Goal: Find specific page/section: Find specific page/section

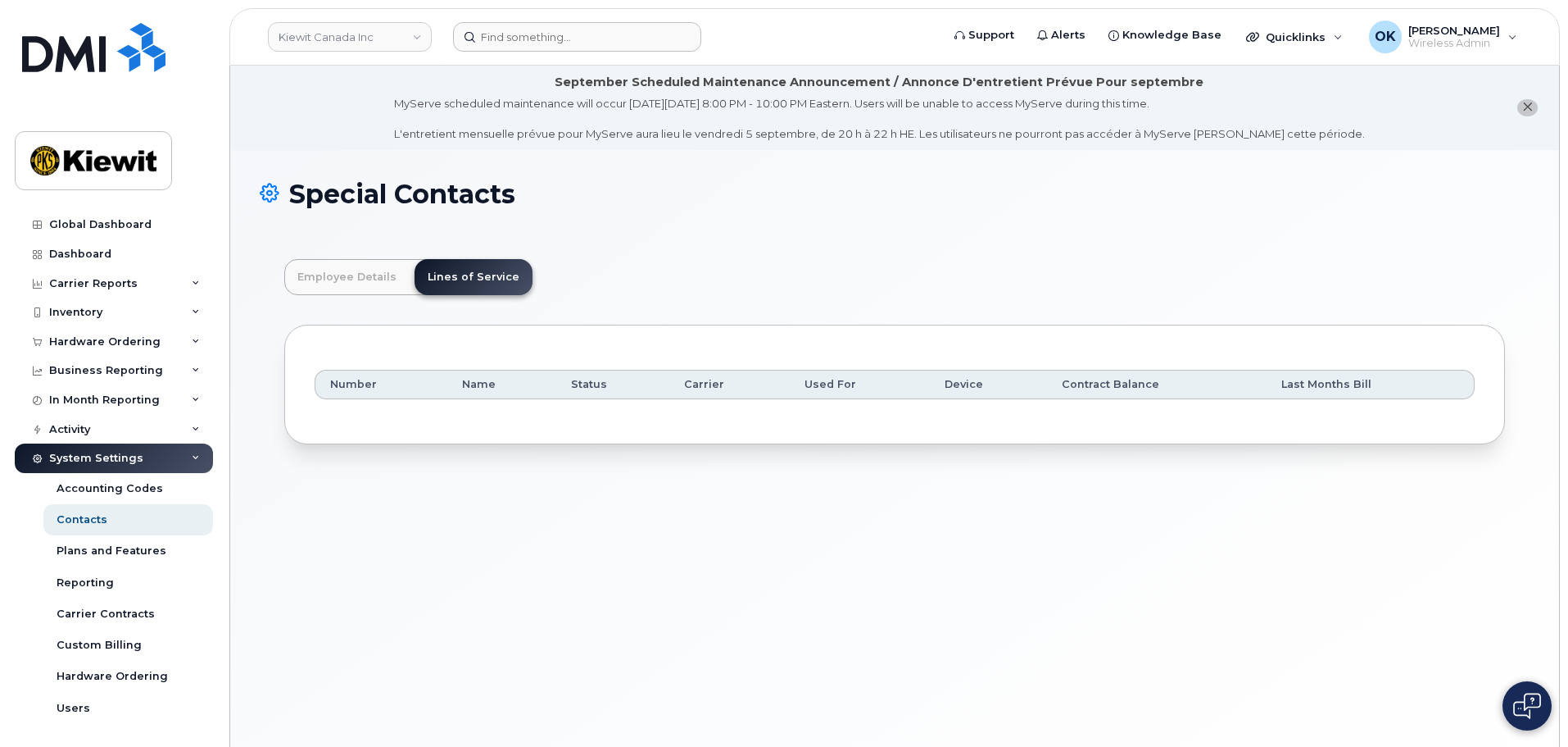
scroll to position [48, 0]
click at [557, 37] on input at bounding box center [577, 36] width 248 height 30
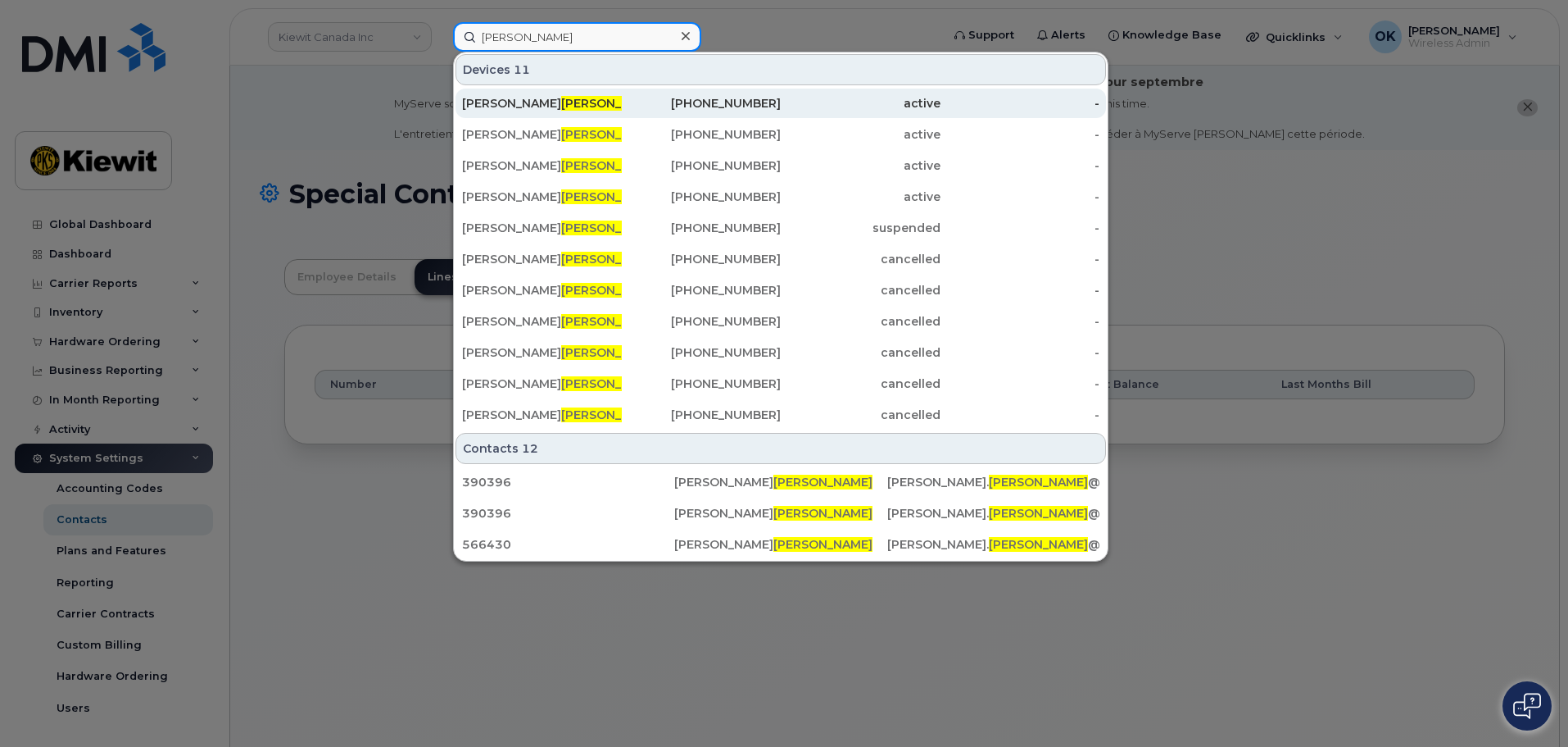
type input "Reiter"
click at [588, 109] on div "KEVIN REITER" at bounding box center [542, 102] width 160 height 17
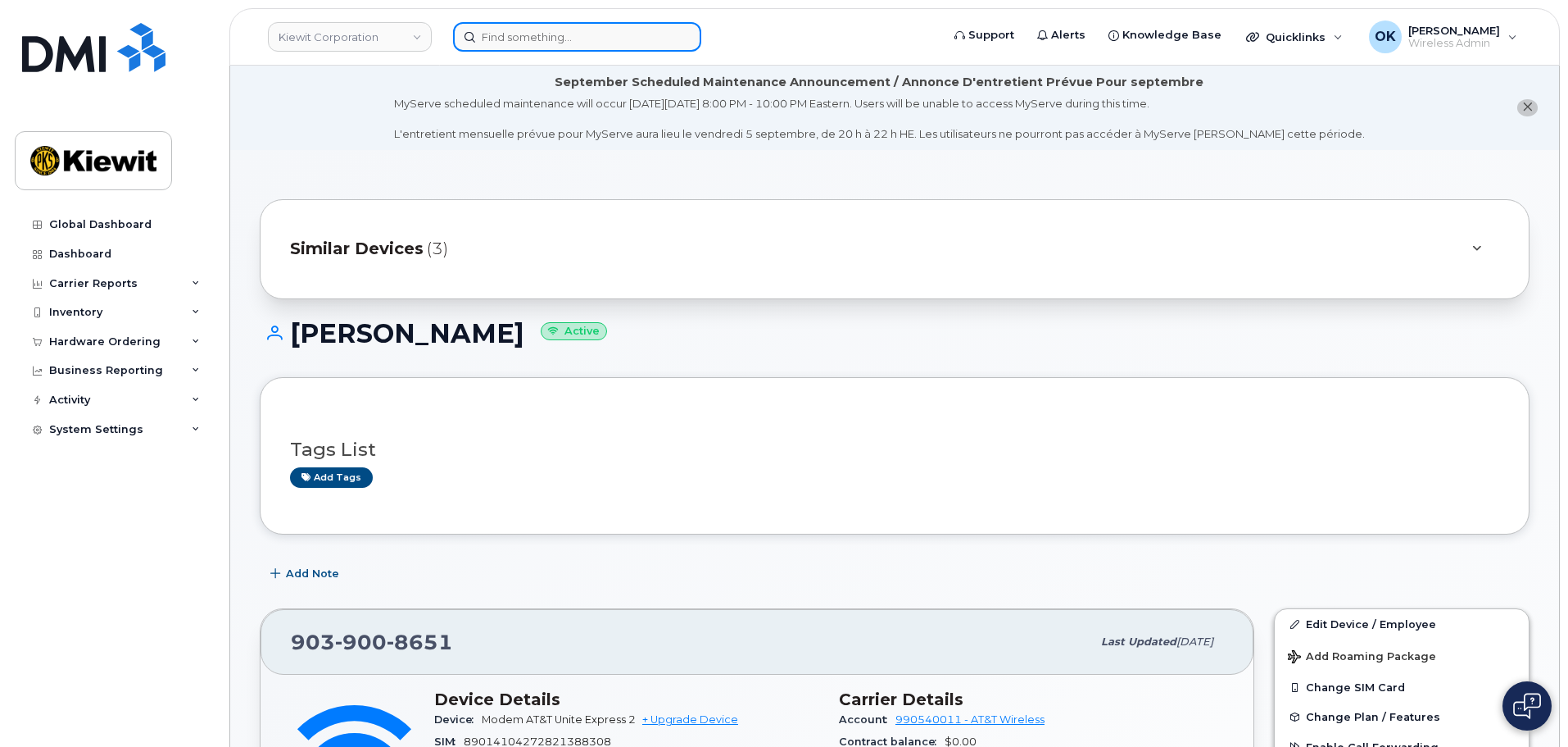
click at [503, 45] on input at bounding box center [577, 36] width 248 height 30
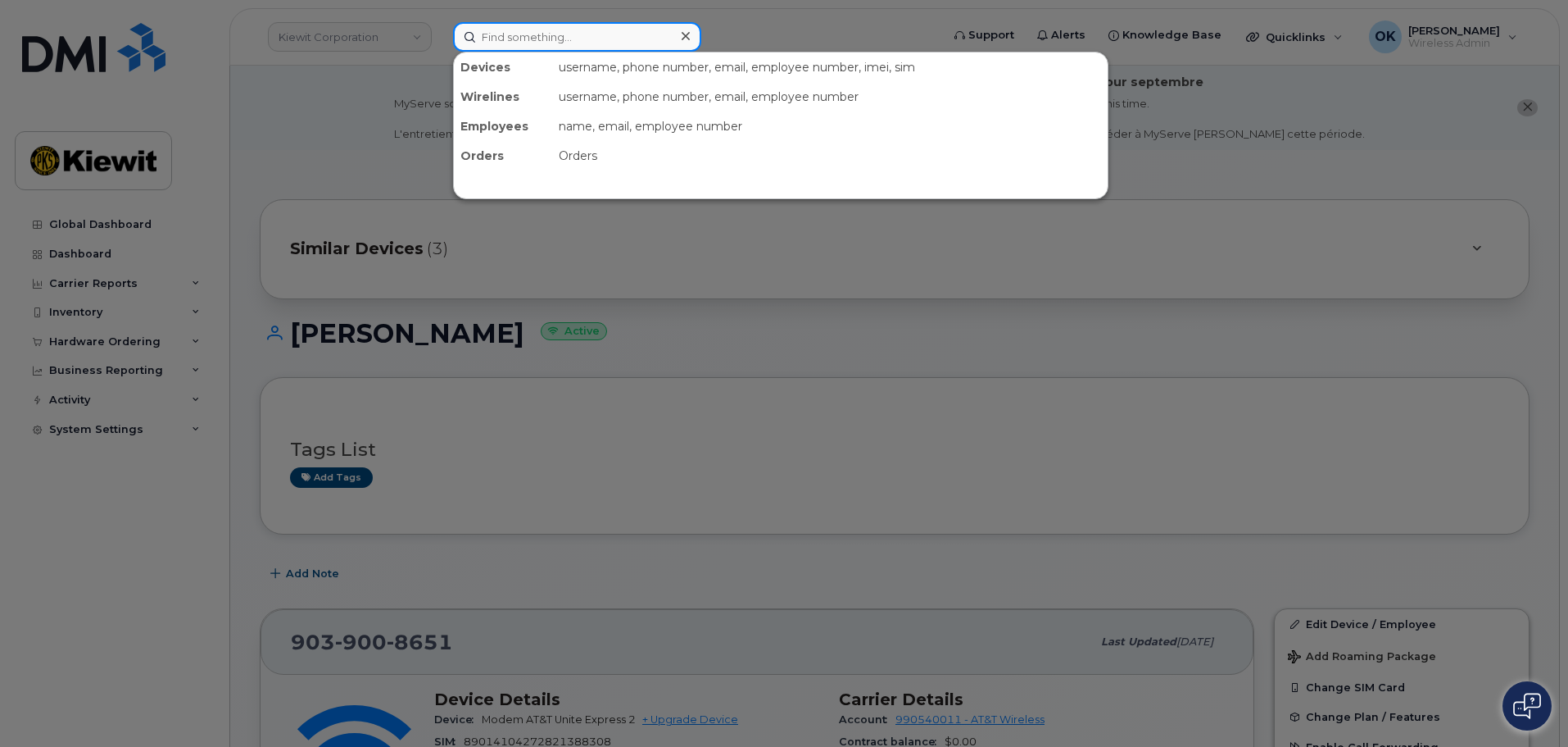
paste input "00405096"
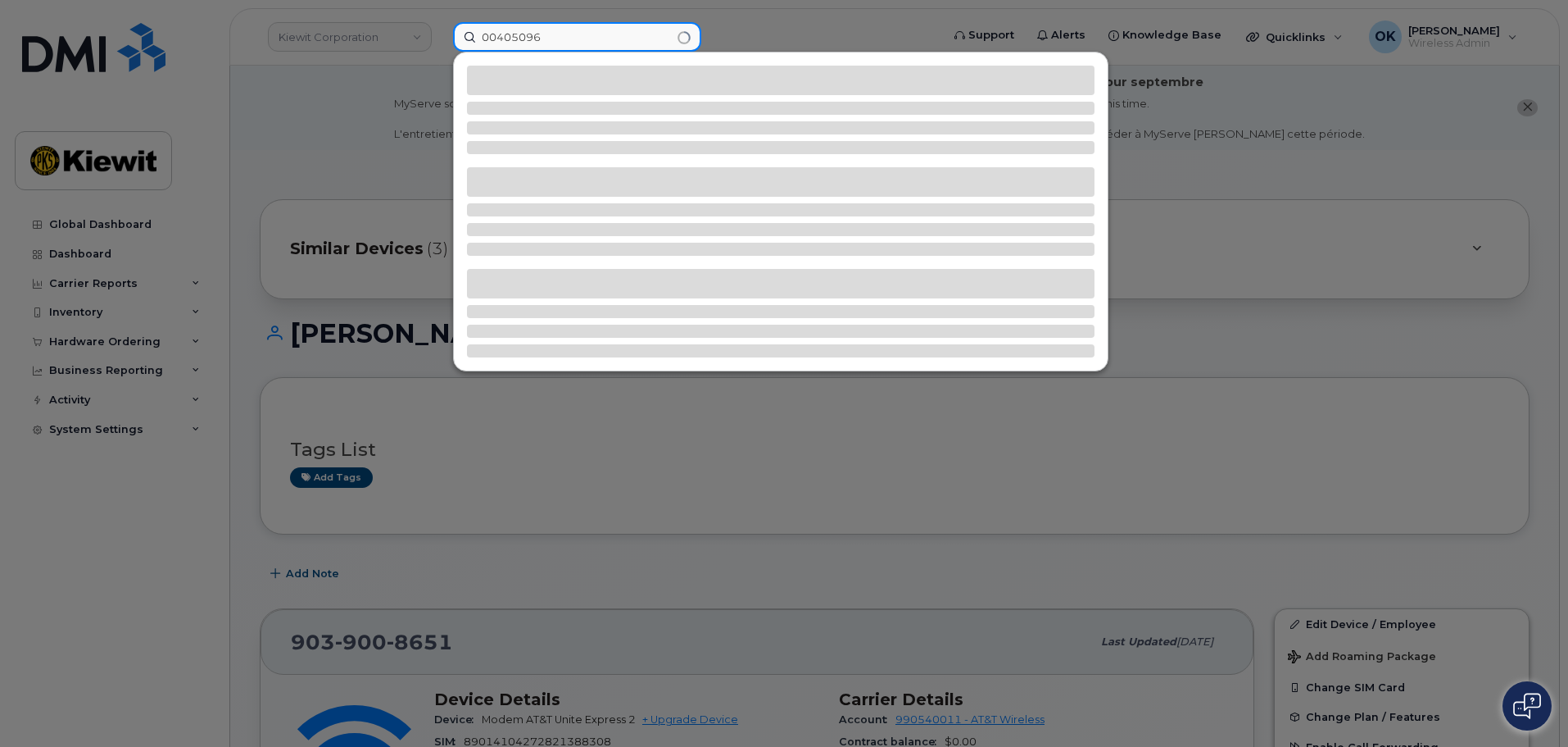
click at [503, 43] on input "00405096" at bounding box center [577, 36] width 248 height 30
type input "405096"
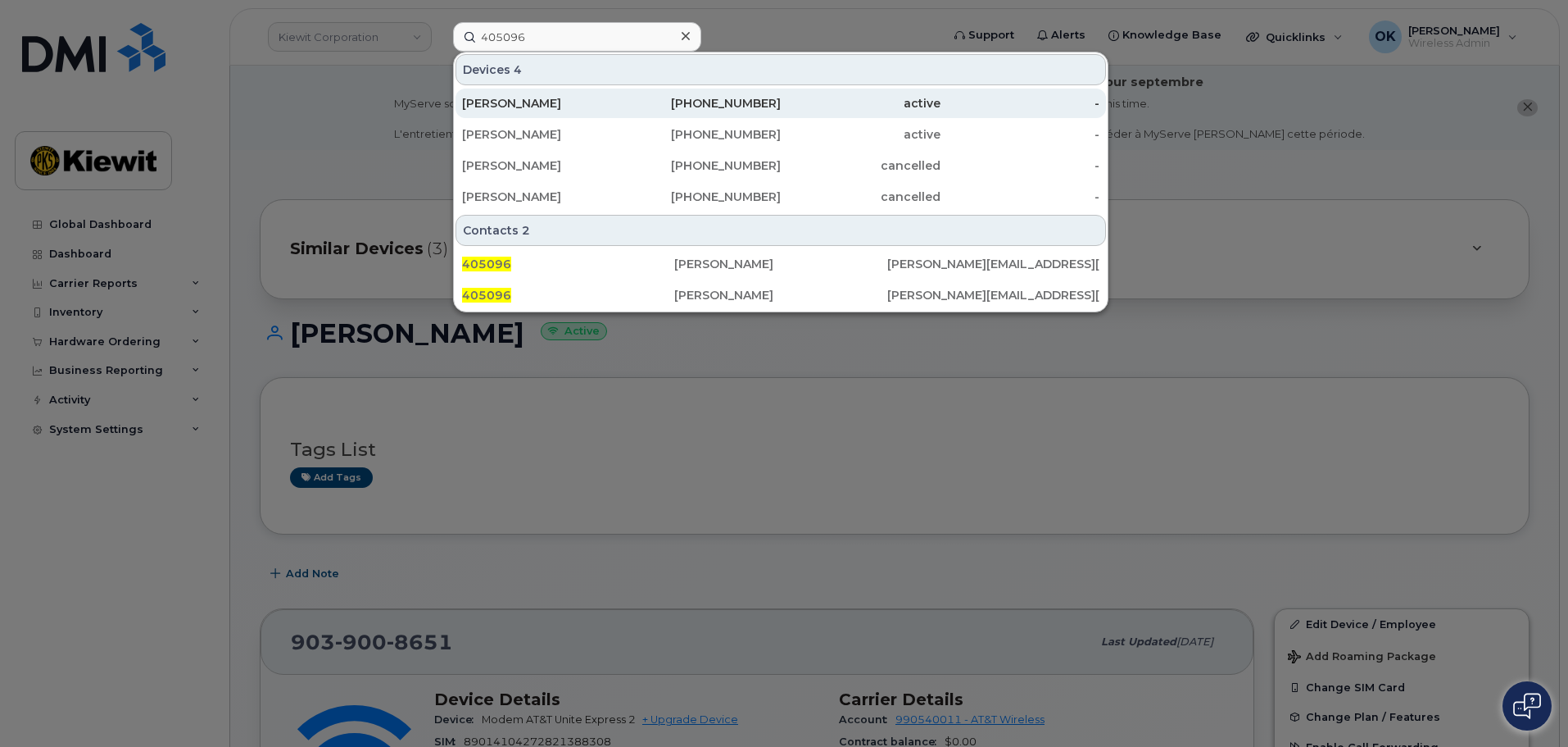
click at [872, 96] on div "active" at bounding box center [861, 102] width 160 height 17
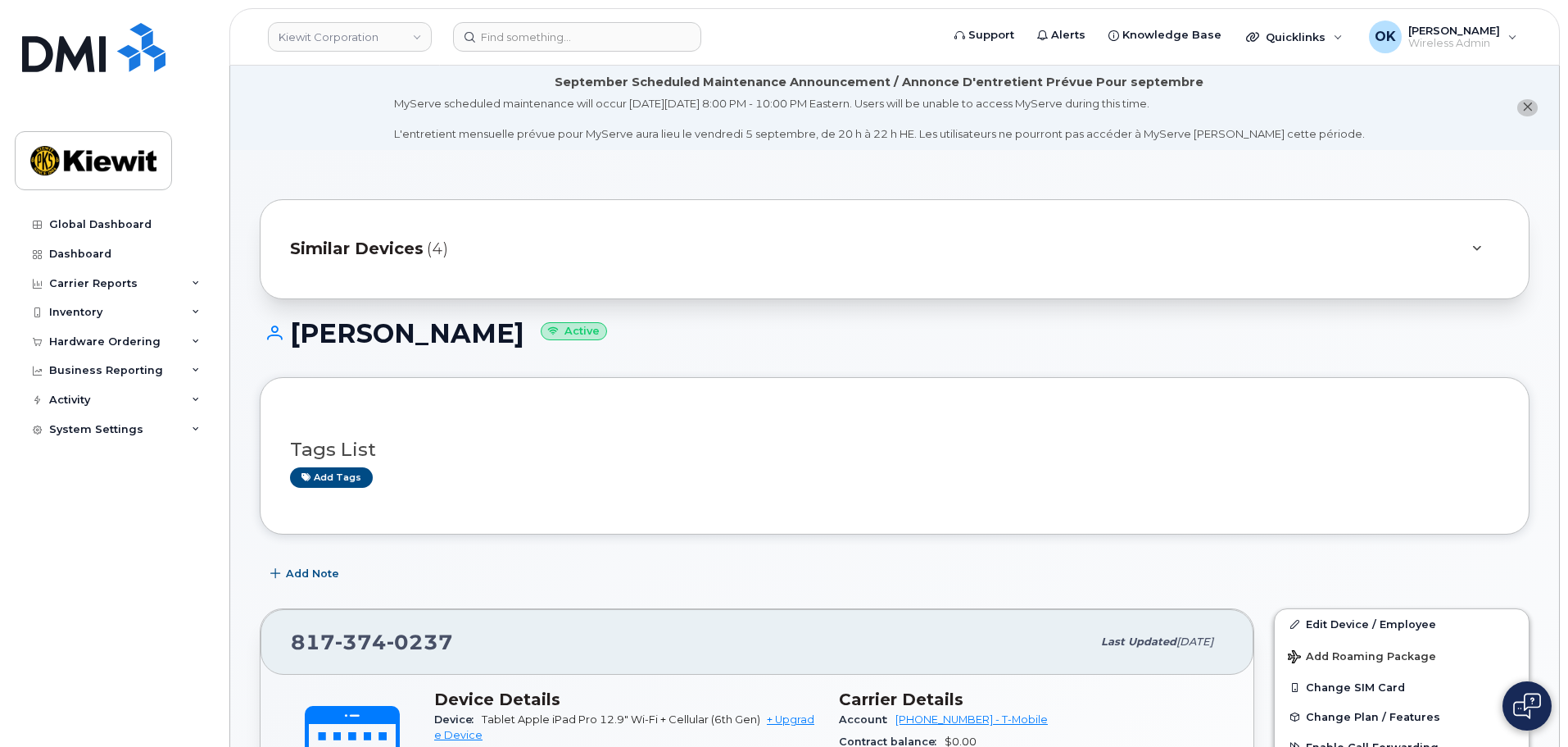
click at [430, 236] on div "Similar Devices (4)" at bounding box center [871, 249] width 1163 height 39
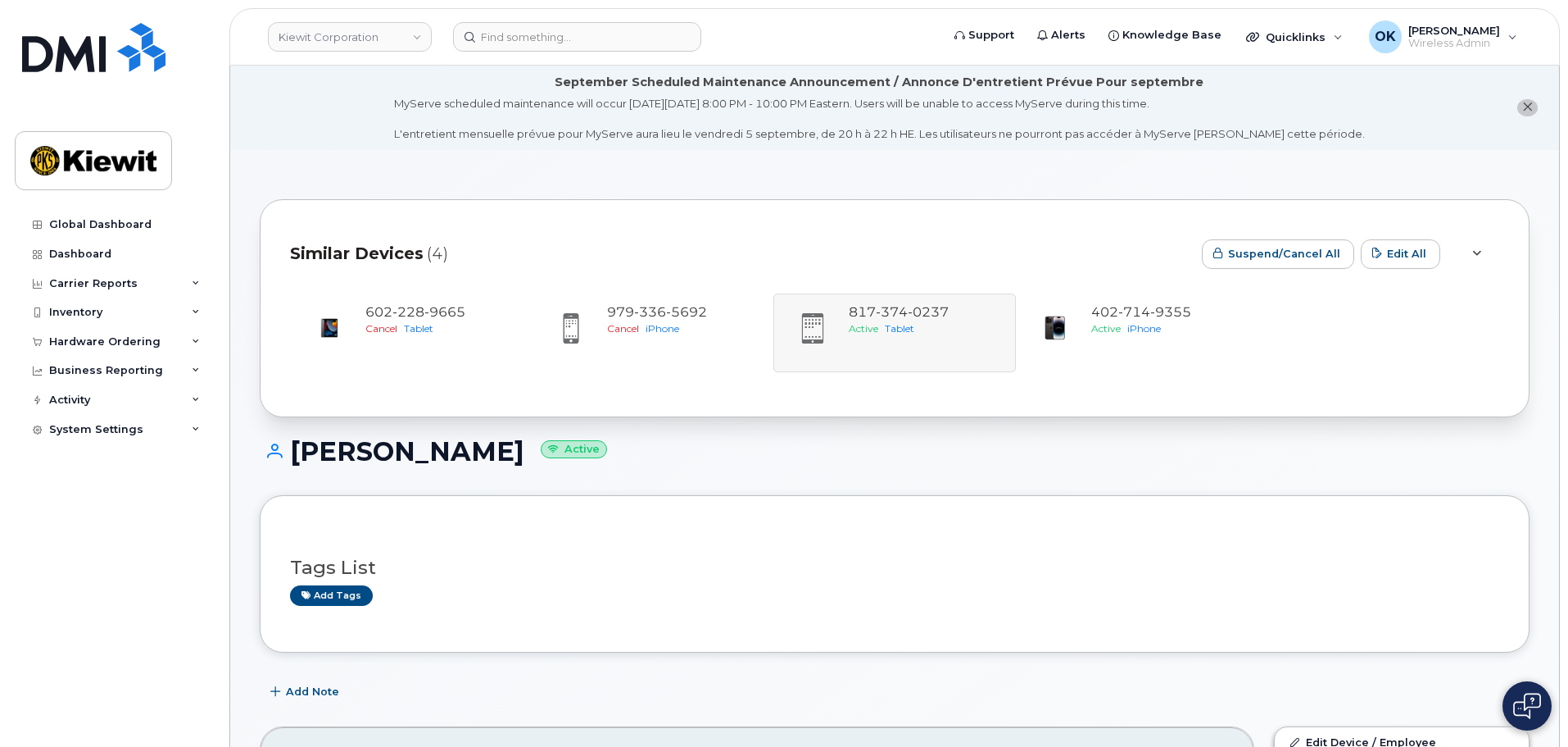
click at [947, 242] on div "Similar Devices (4)" at bounding box center [739, 254] width 898 height 49
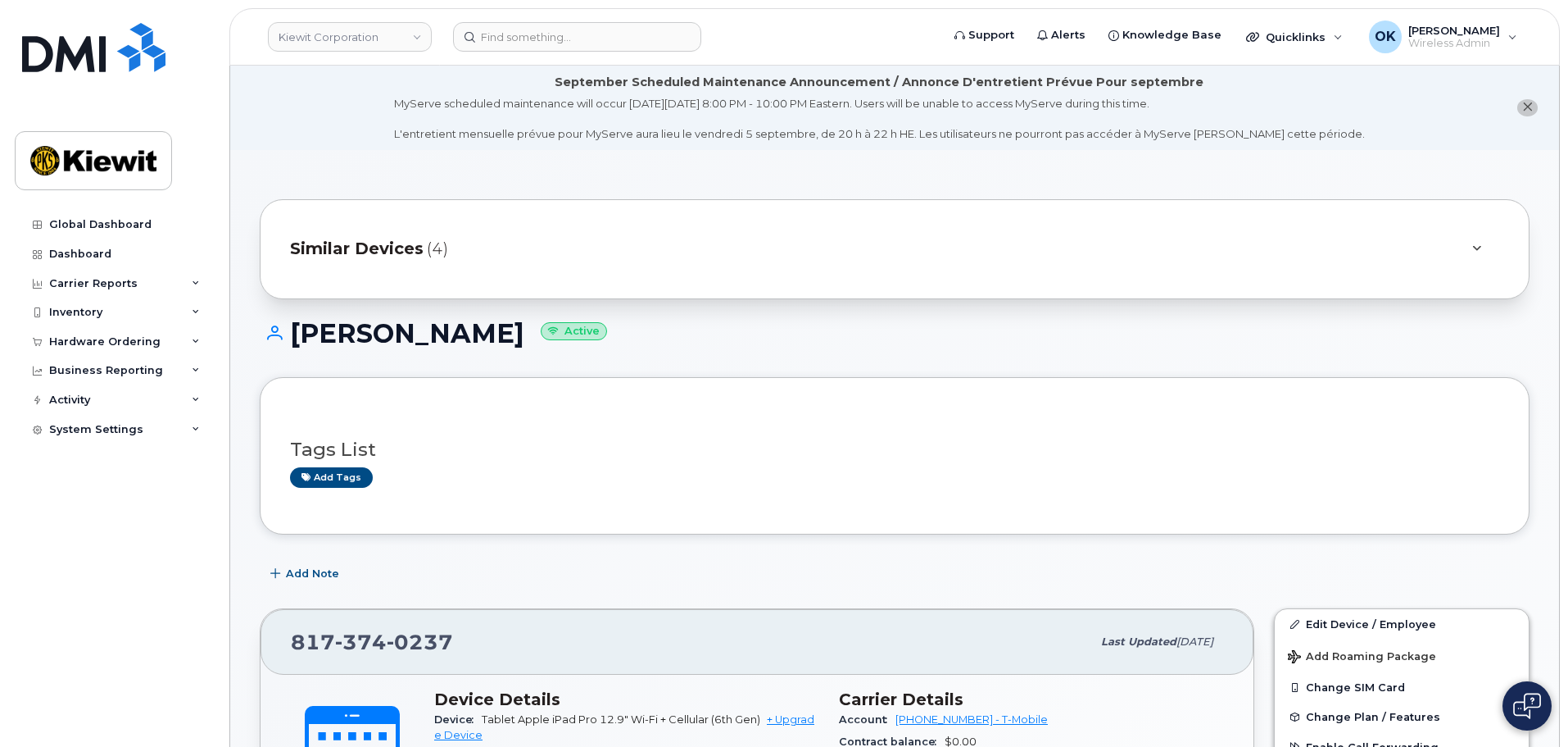
click at [921, 232] on div "Similar Devices (4)" at bounding box center [871, 249] width 1163 height 39
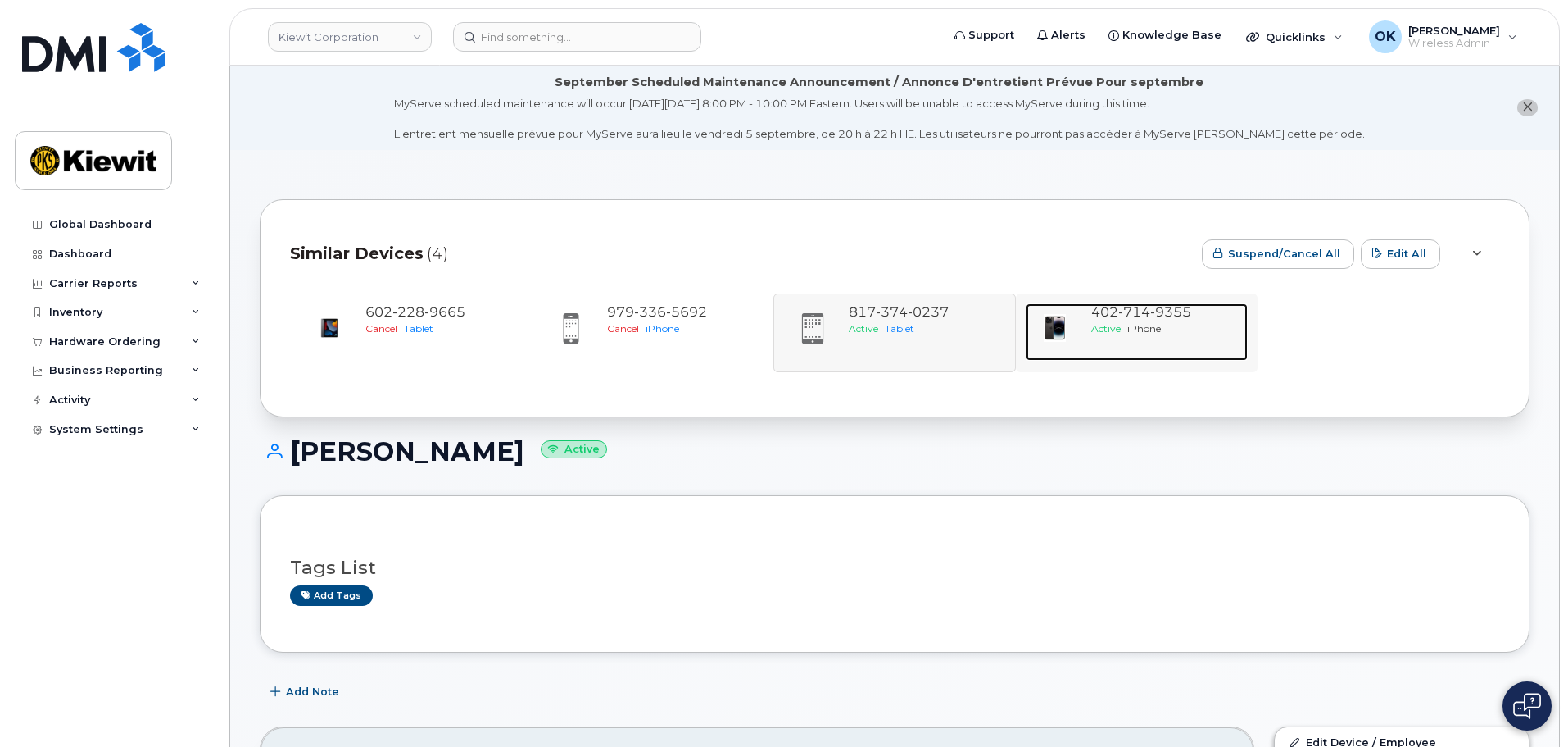
click at [1120, 330] on span "Active" at bounding box center [1106, 328] width 30 height 12
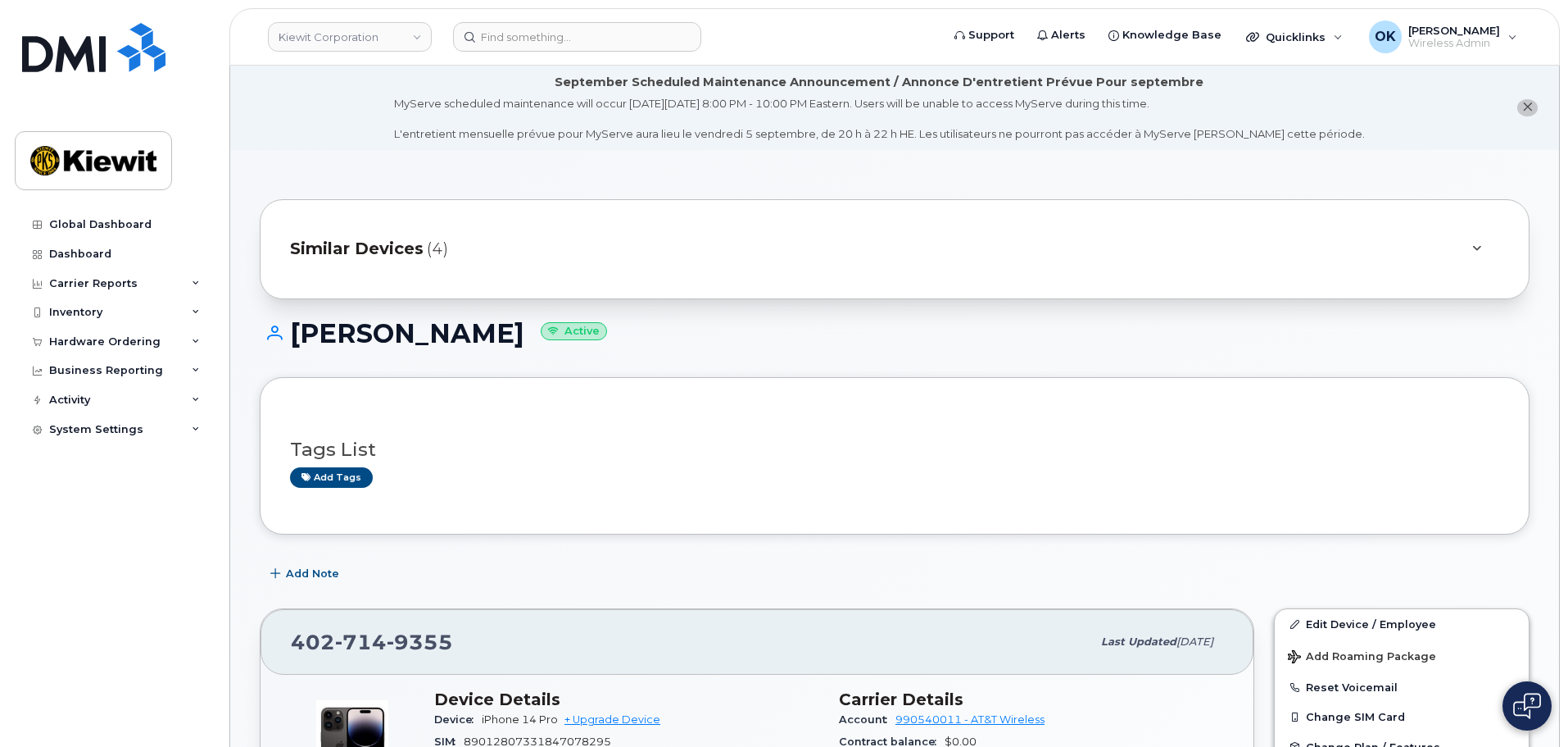
click at [947, 495] on div "Tags List Add tags" at bounding box center [894, 455] width 1209 height 97
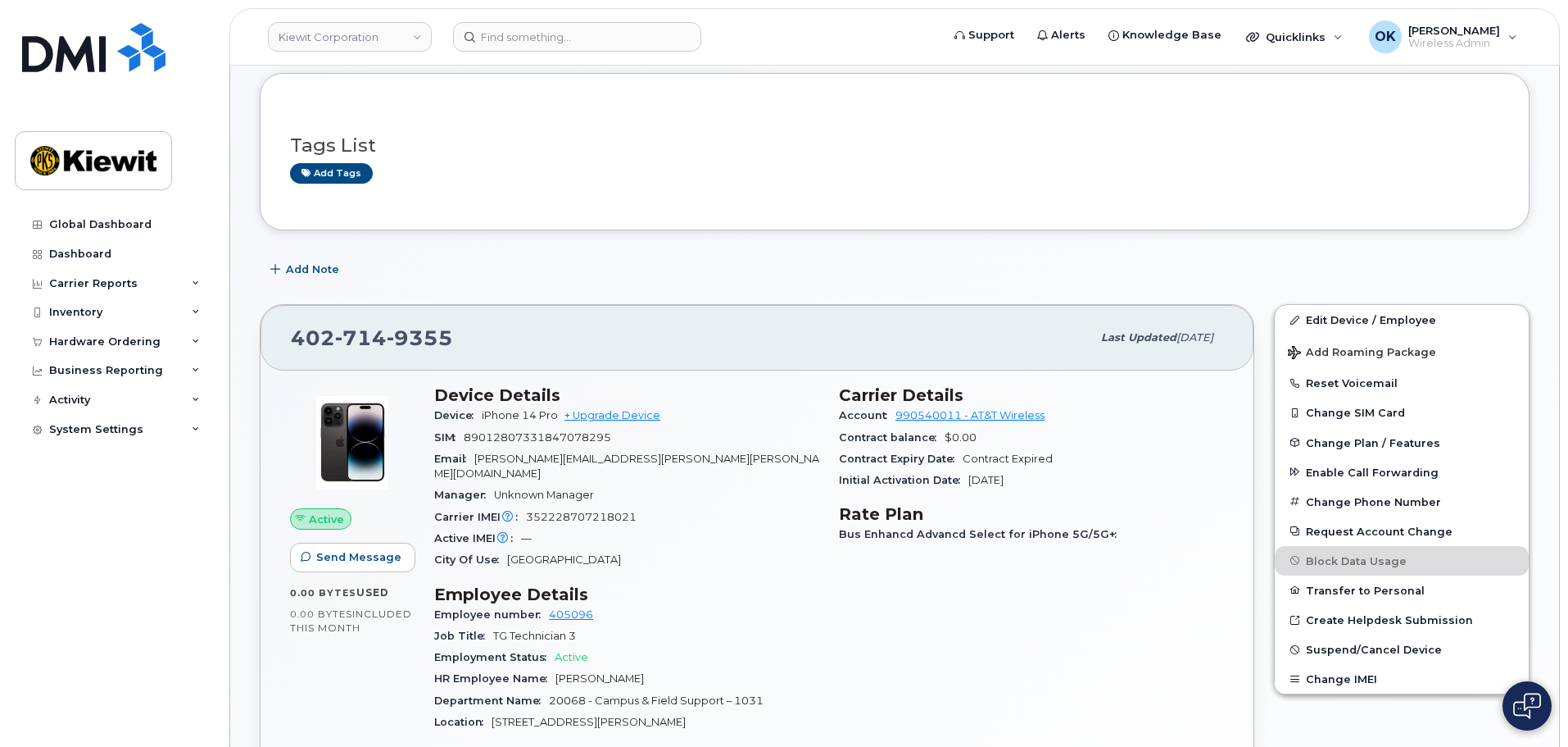
scroll to position [328, 0]
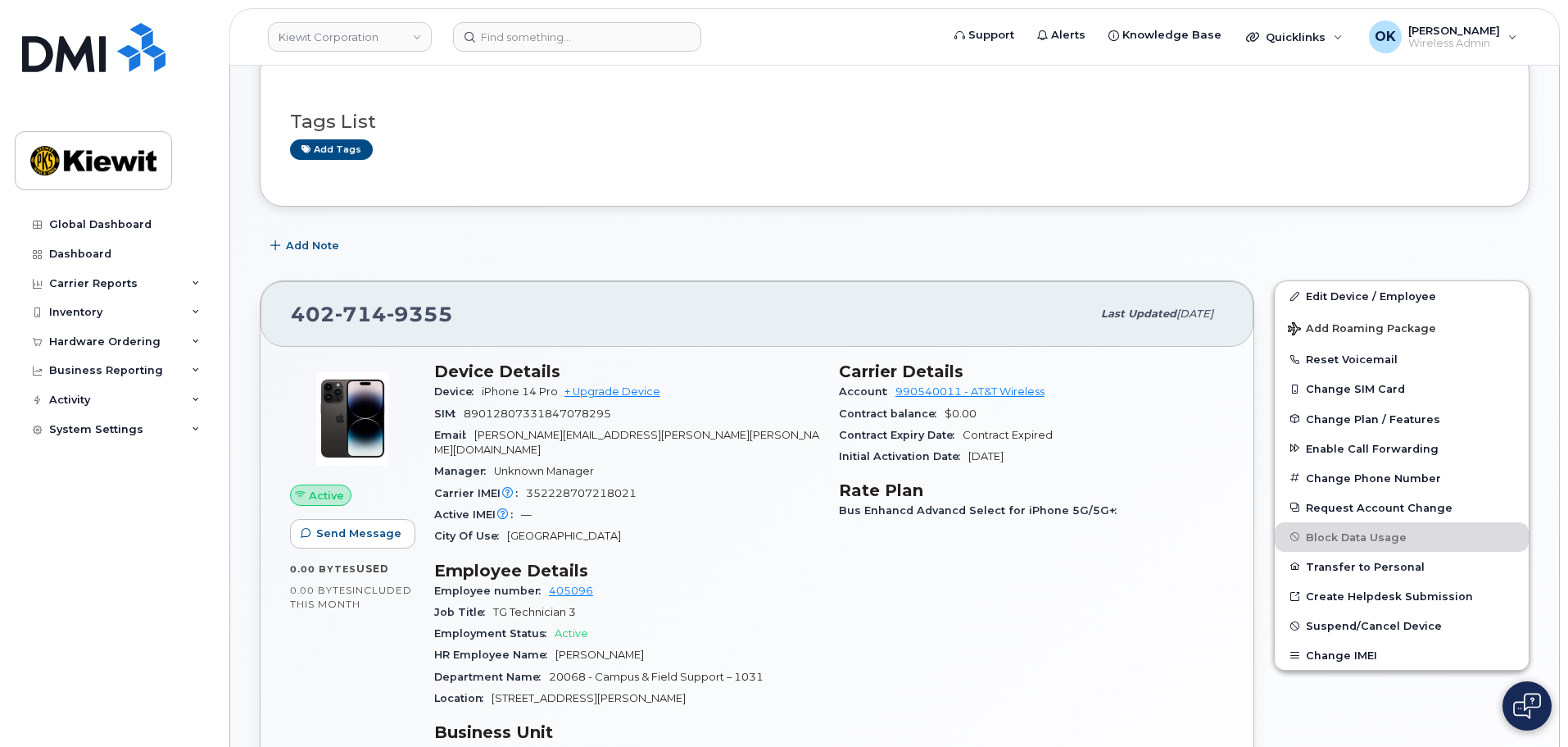
click at [722, 525] on div "City Of Use Omaha" at bounding box center [626, 536] width 385 height 22
drag, startPoint x: 562, startPoint y: 389, endPoint x: 485, endPoint y: 392, distance: 77.1
click at [485, 392] on span "iPhone 14 Pro + Upgrade Device" at bounding box center [570, 391] width 178 height 12
copy span "Phone 14 Pro"
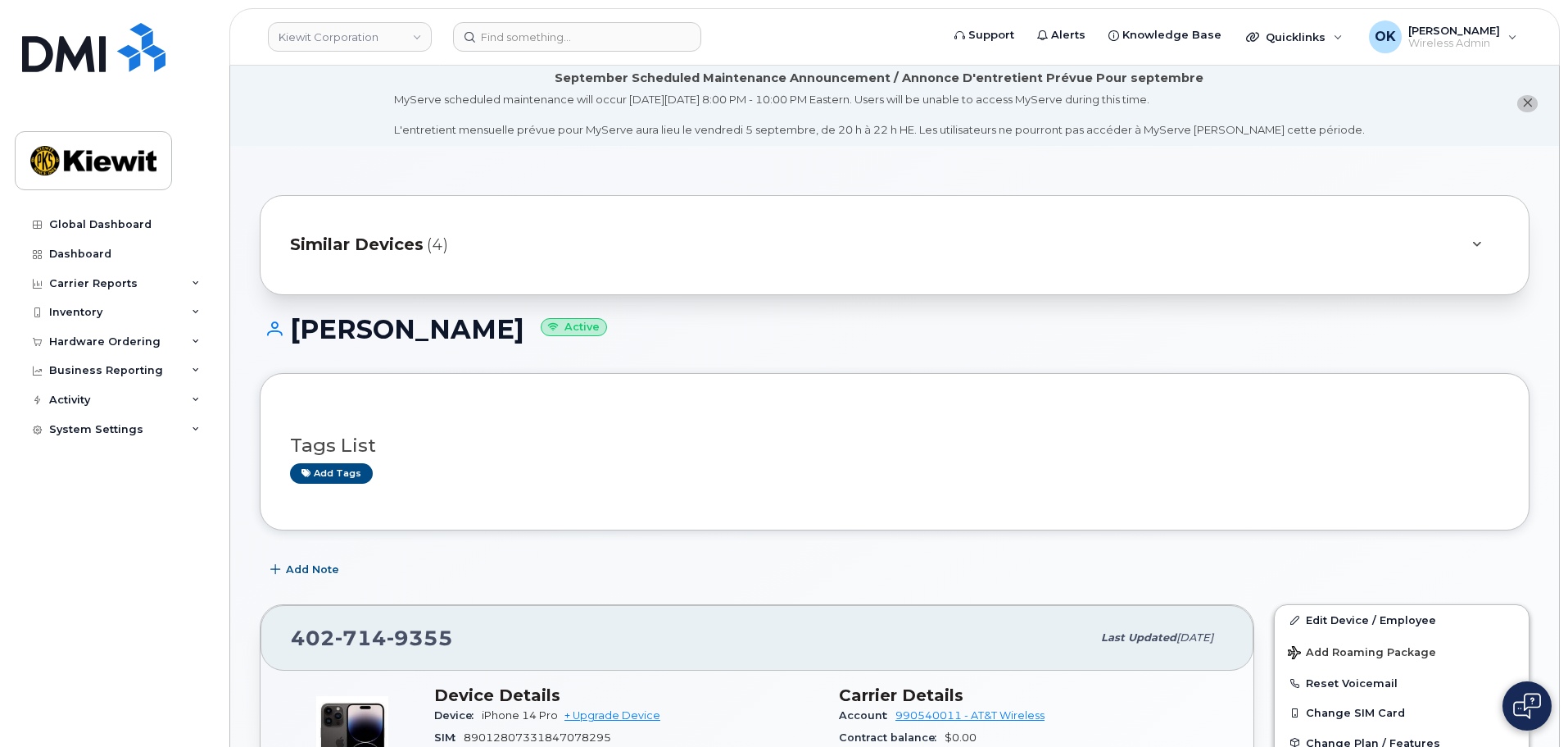
scroll to position [0, 0]
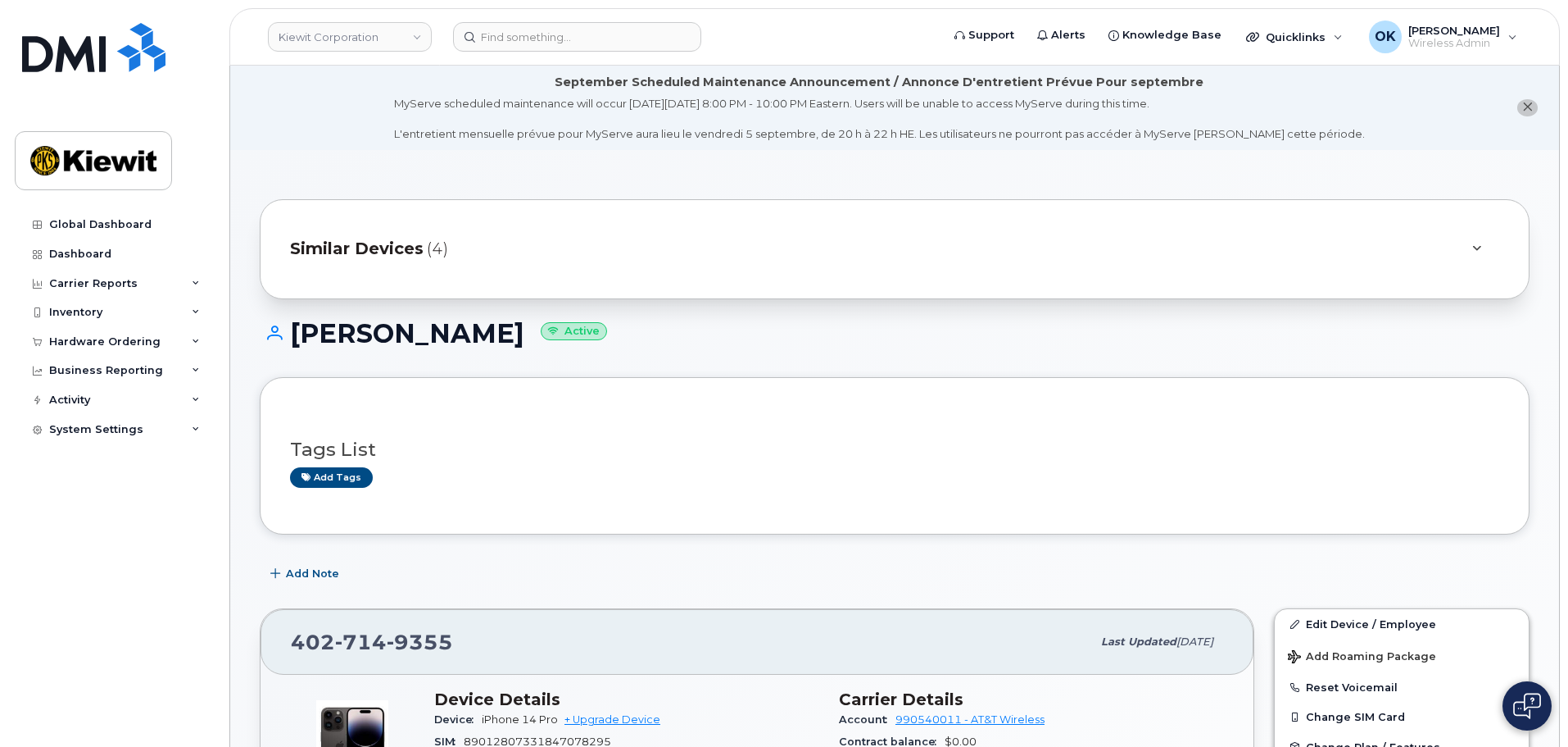
click at [515, 256] on div "Similar Devices (4)" at bounding box center [871, 249] width 1163 height 39
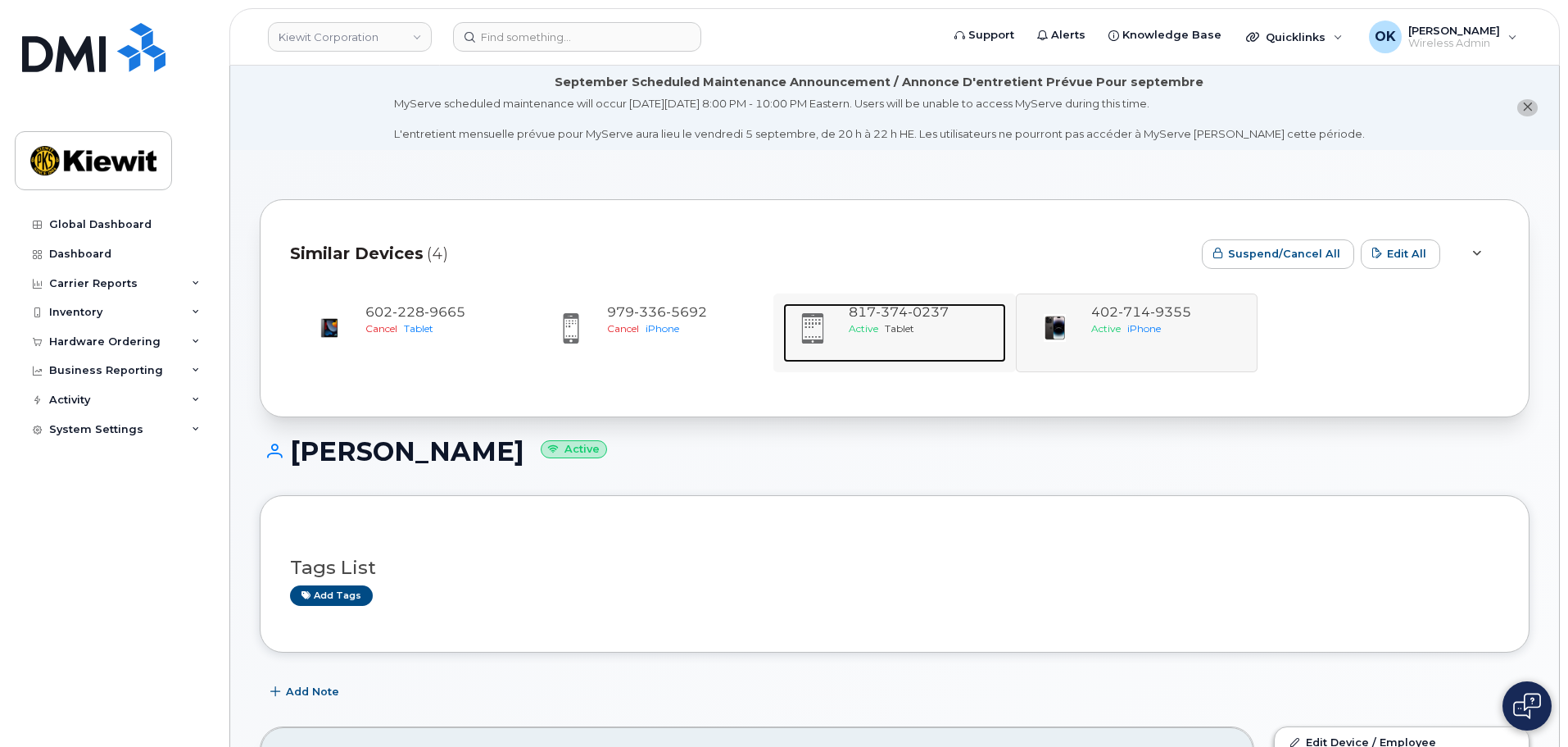
click at [914, 315] on span "0237" at bounding box center [928, 312] width 41 height 16
click at [843, 314] on div "817 374 0237 Active Tablet" at bounding box center [923, 333] width 163 height 59
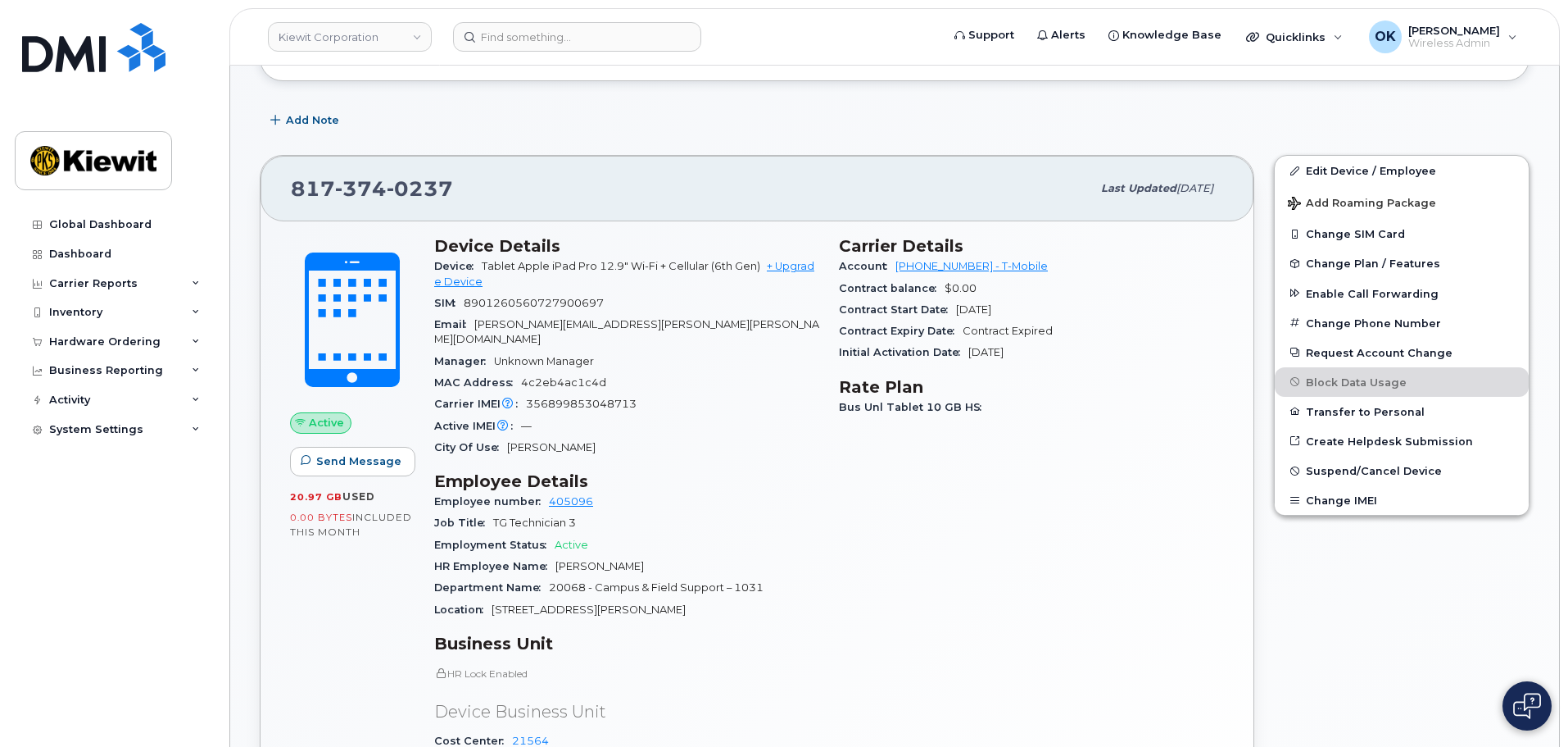
scroll to position [453, 0]
drag, startPoint x: 482, startPoint y: 268, endPoint x: 761, endPoint y: 270, distance: 279.0
click at [761, 270] on div "Device Tablet Apple iPad Pro 12.9" Wi-Fi + Cellular (6th Gen) + Upgrade Device" at bounding box center [626, 273] width 385 height 36
copy span "Tablet Apple iPad Pro 12.9" Wi-Fi + Cellular (6th Gen)"
